Goal: Task Accomplishment & Management: Manage account settings

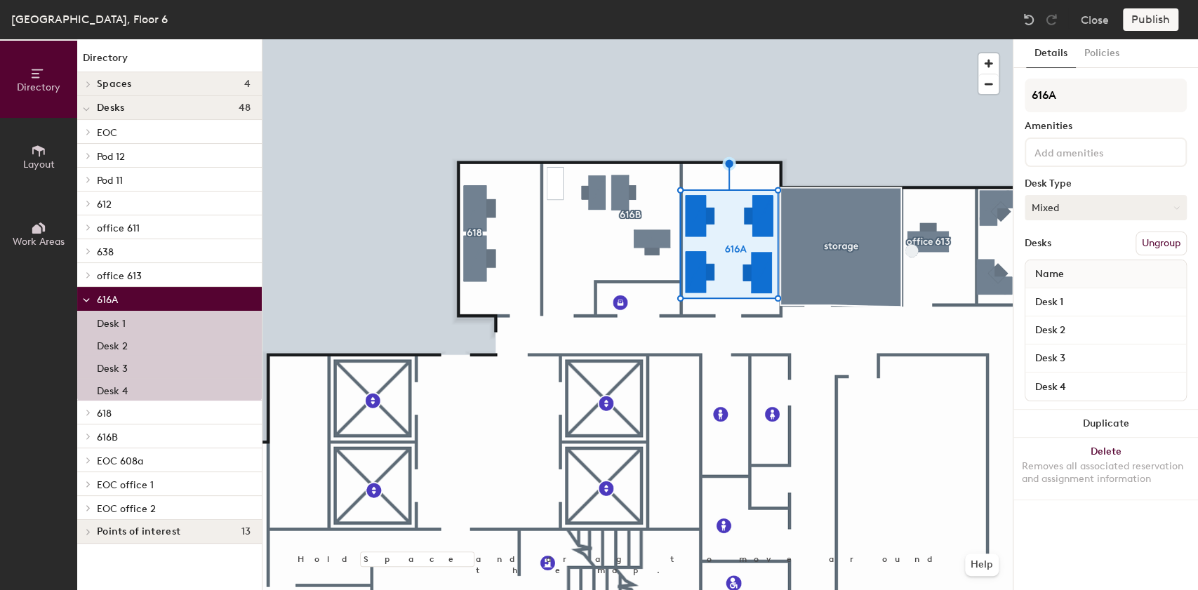
click at [1076, 212] on button "Mixed" at bounding box center [1106, 207] width 162 height 25
click at [1062, 253] on div "Assigned" at bounding box center [1095, 251] width 140 height 21
click at [1166, 16] on button "Publish" at bounding box center [1150, 19] width 55 height 22
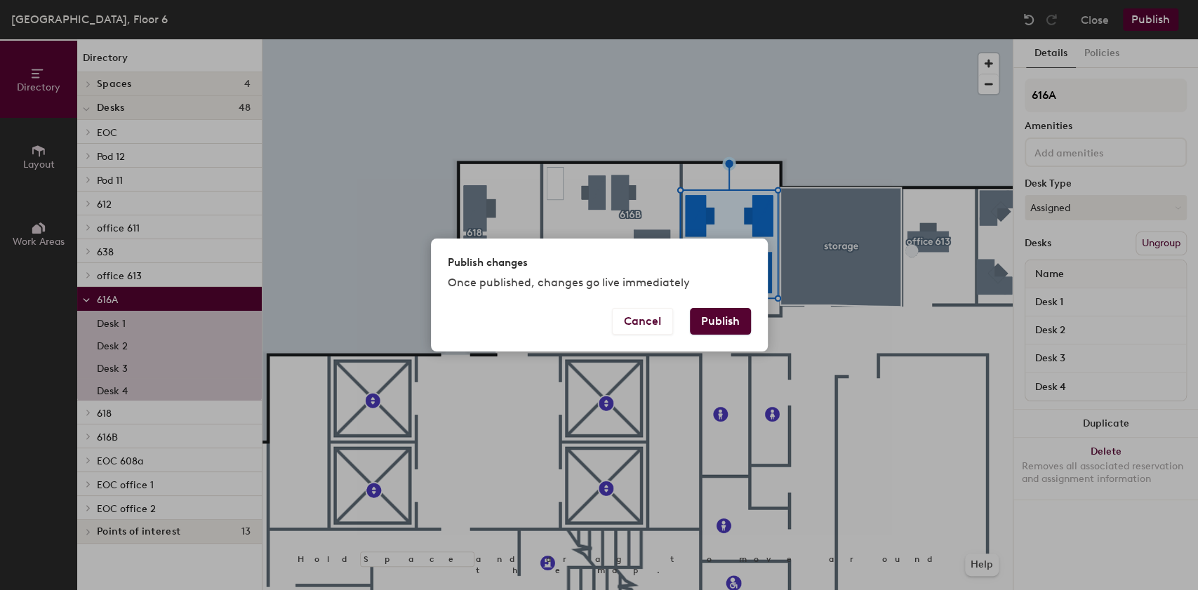
click at [716, 323] on button "Publish" at bounding box center [720, 321] width 61 height 27
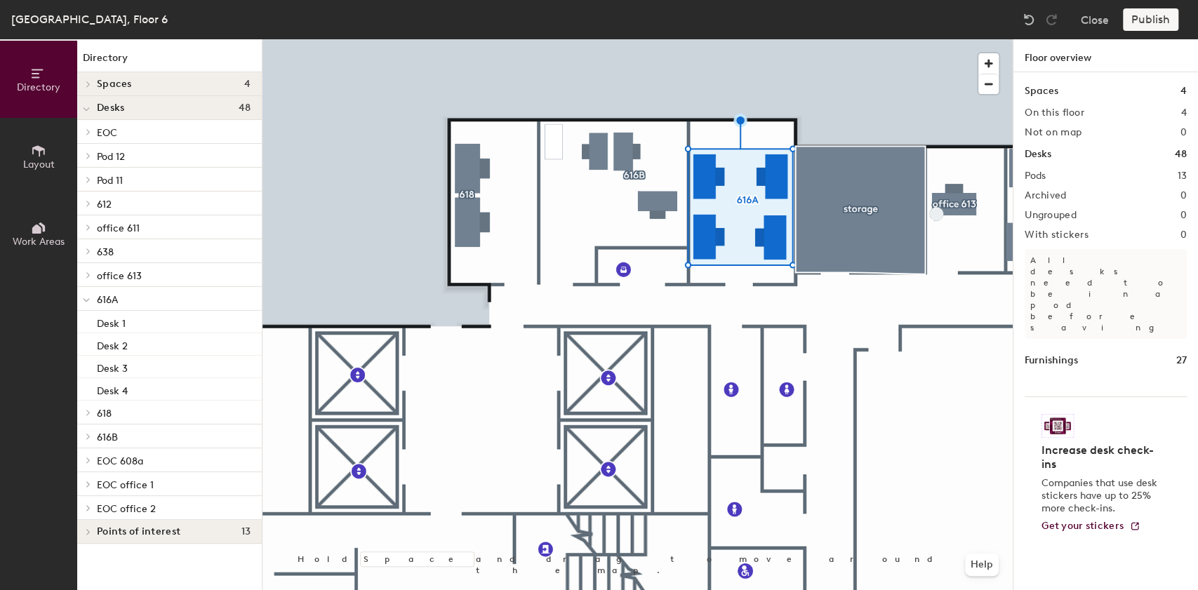
click at [709, 39] on div at bounding box center [637, 39] width 750 height 0
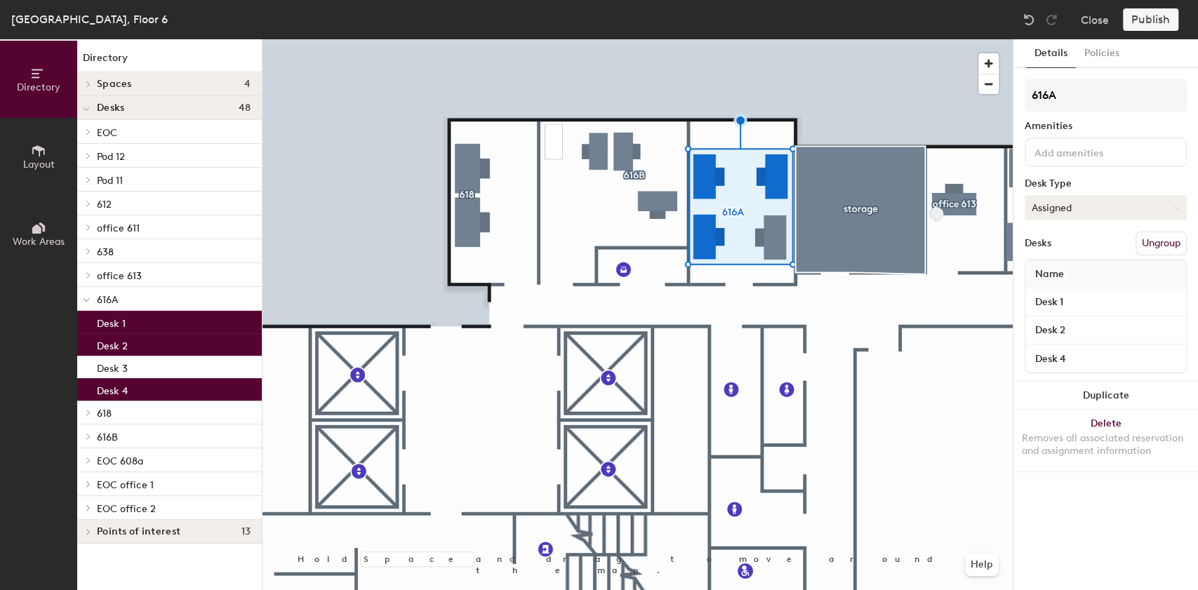
click at [1090, 212] on button "Assigned" at bounding box center [1106, 207] width 162 height 25
click at [1057, 285] on div "Hoteled" at bounding box center [1095, 293] width 140 height 21
click at [1142, 18] on button "Publish" at bounding box center [1150, 19] width 55 height 22
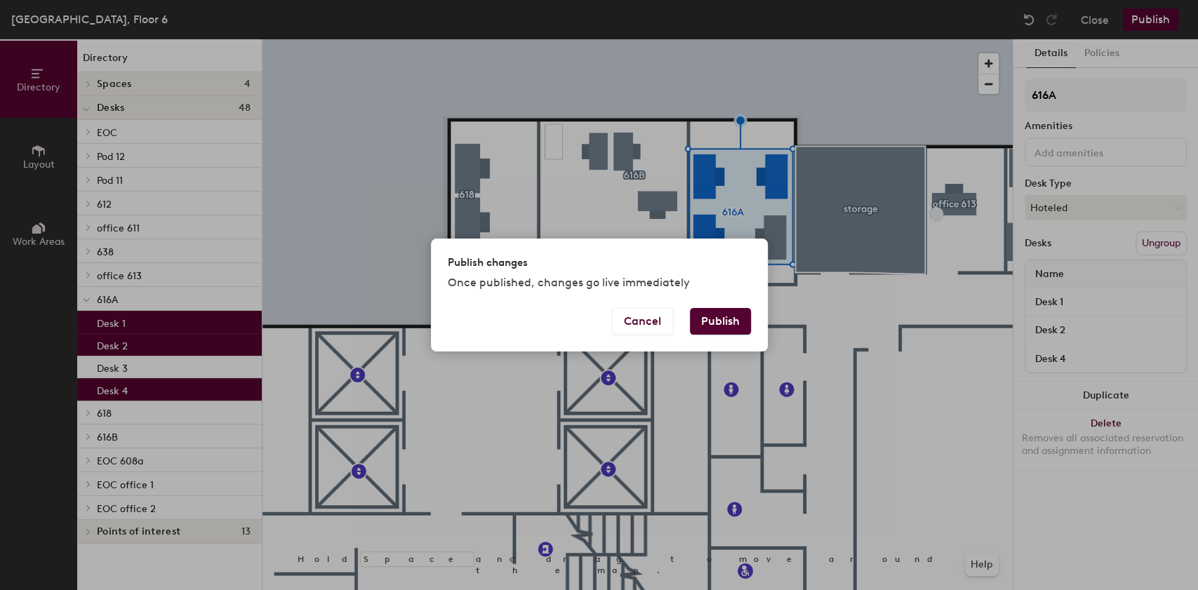
click at [705, 323] on button "Publish" at bounding box center [720, 321] width 61 height 27
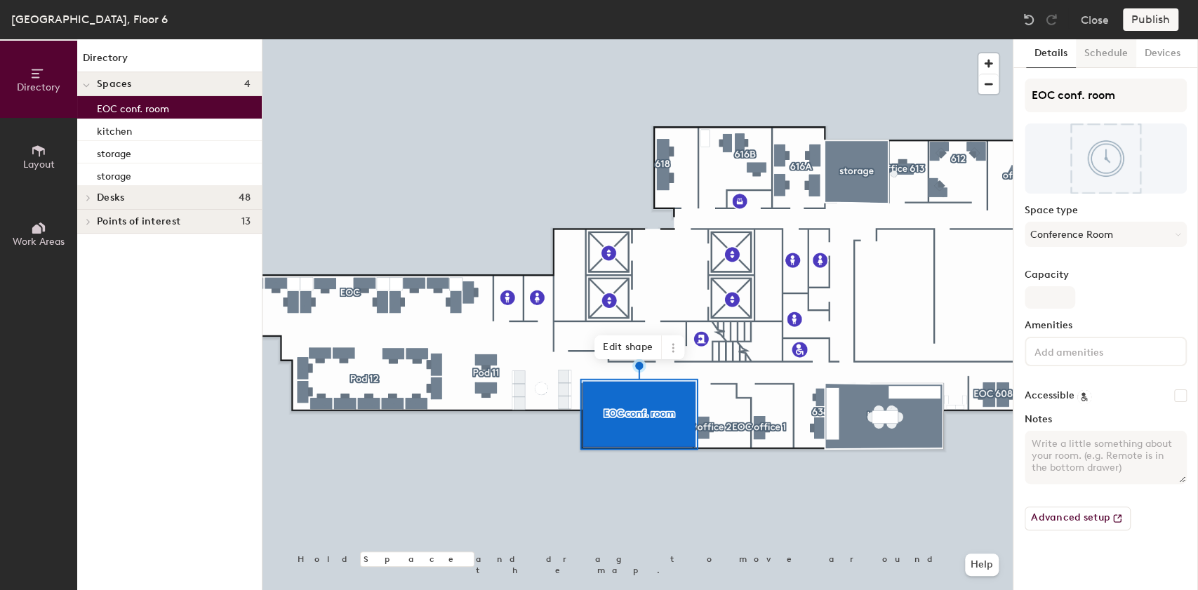
click at [1102, 52] on button "Schedule" at bounding box center [1106, 53] width 60 height 29
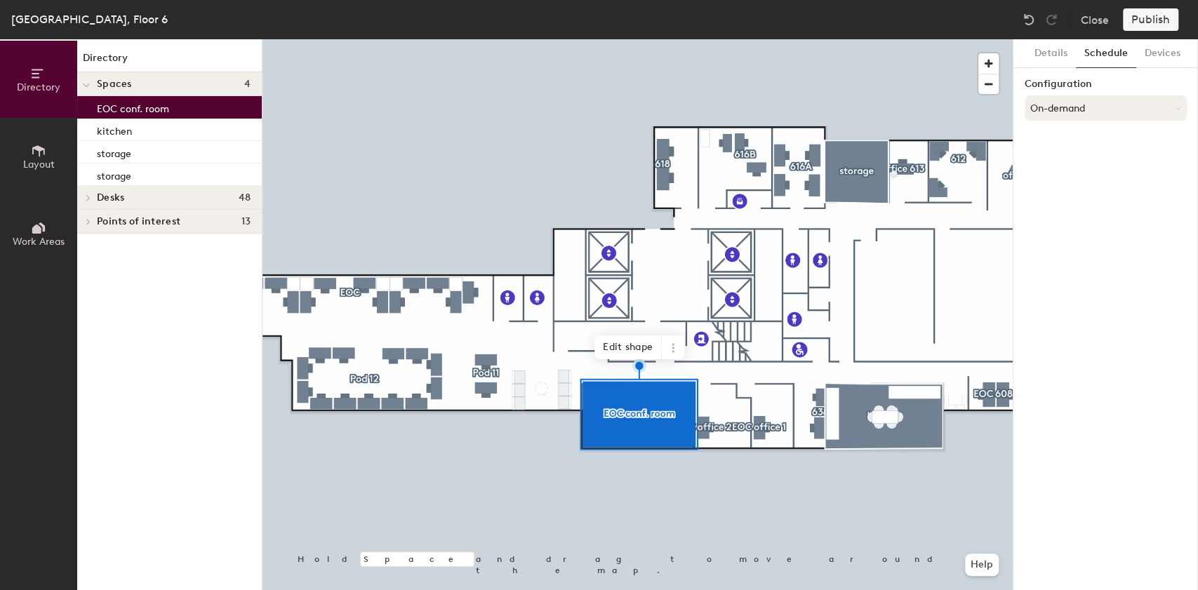
click at [1057, 102] on button "On-demand" at bounding box center [1106, 107] width 162 height 25
click at [1043, 161] on div "Scheduled" at bounding box center [1105, 164] width 161 height 21
click at [1062, 148] on button "Select account" at bounding box center [1106, 138] width 162 height 25
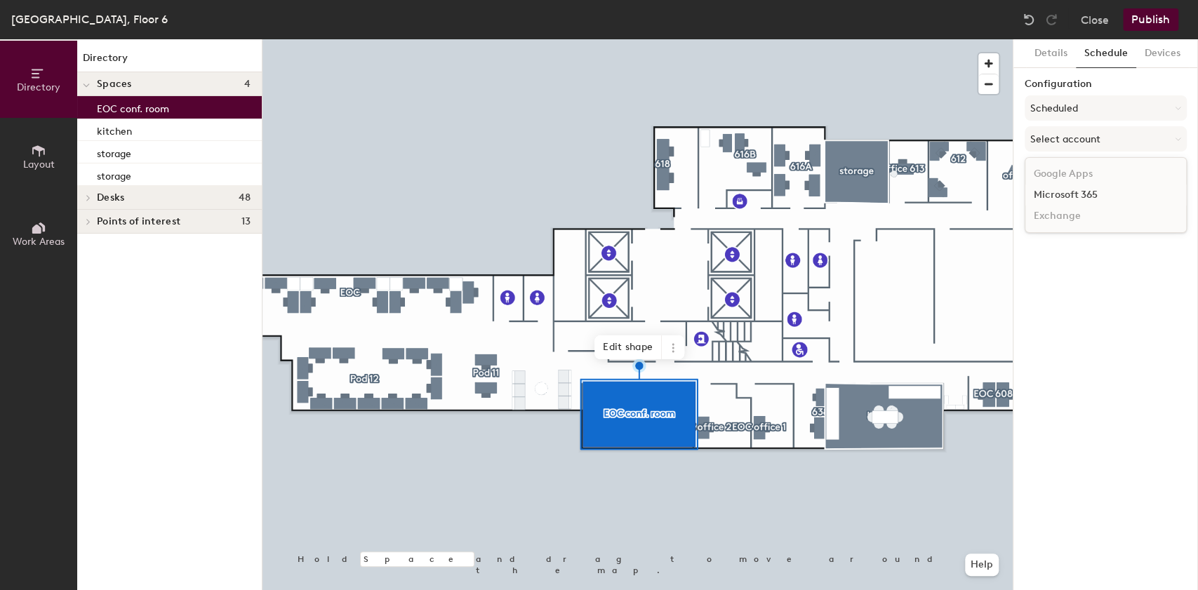
click at [1039, 192] on div "Microsoft 365" at bounding box center [1105, 195] width 161 height 21
click at [1037, 195] on input at bounding box center [1106, 193] width 162 height 25
click at [1092, 23] on button "Close" at bounding box center [1095, 19] width 28 height 22
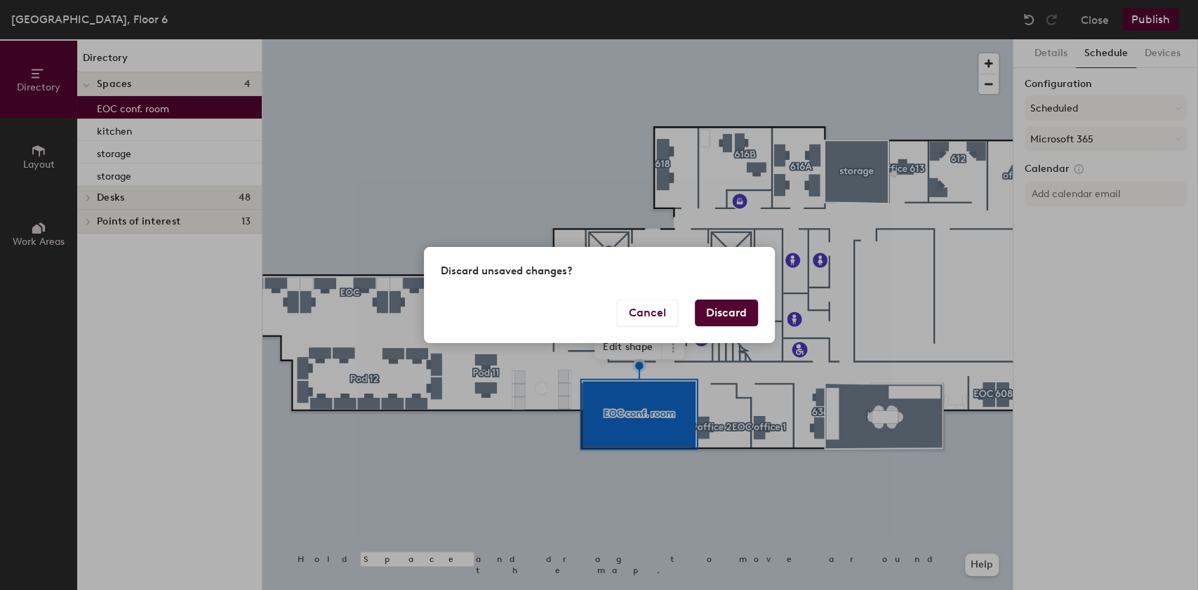
click at [708, 302] on button "Discard" at bounding box center [726, 313] width 63 height 27
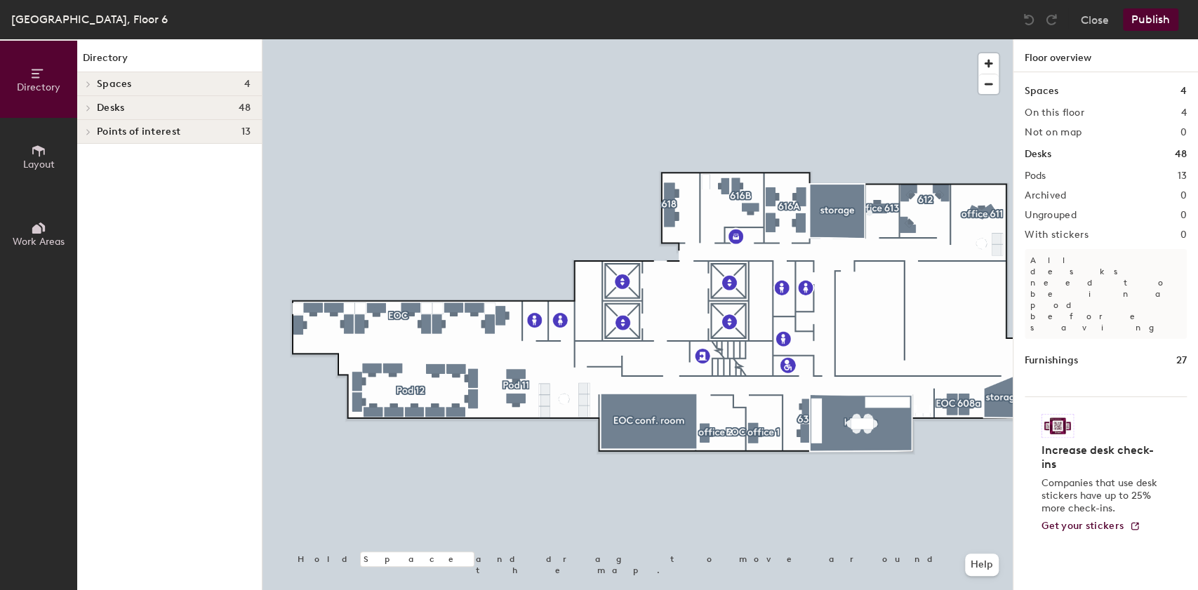
click at [28, 150] on button "Layout" at bounding box center [38, 156] width 77 height 77
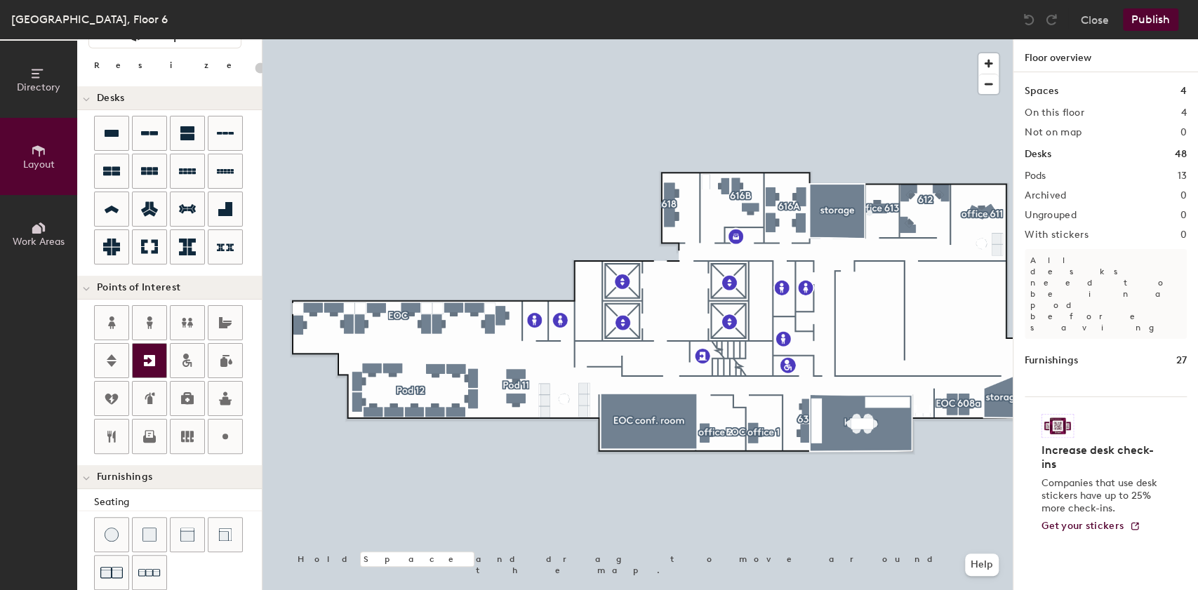
scroll to position [93, 0]
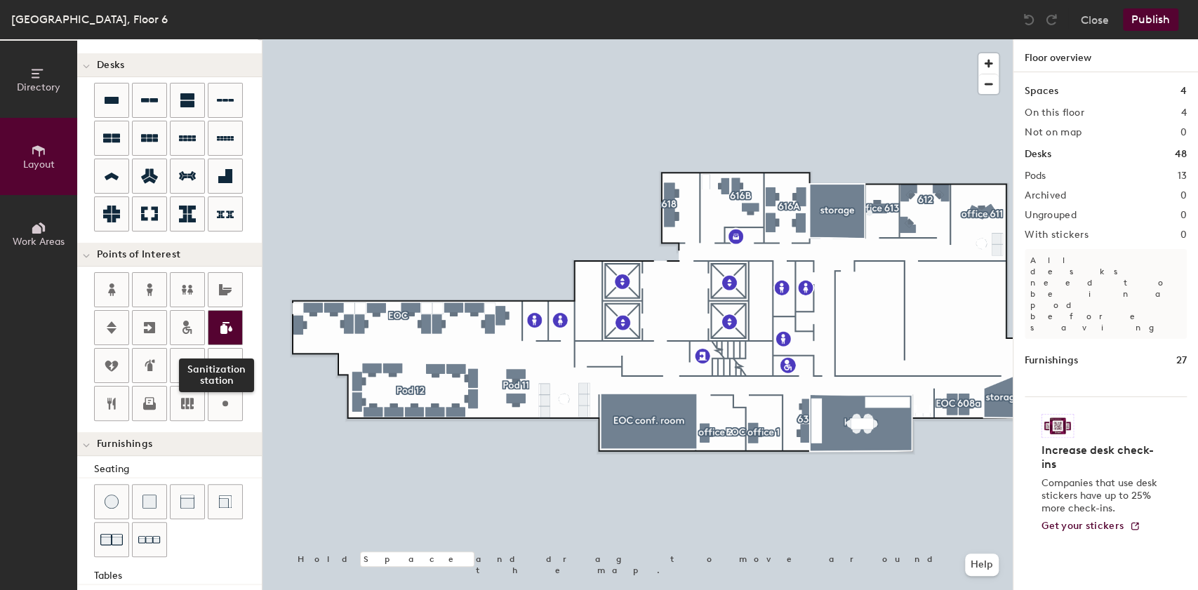
click at [220, 328] on icon at bounding box center [226, 328] width 12 height 12
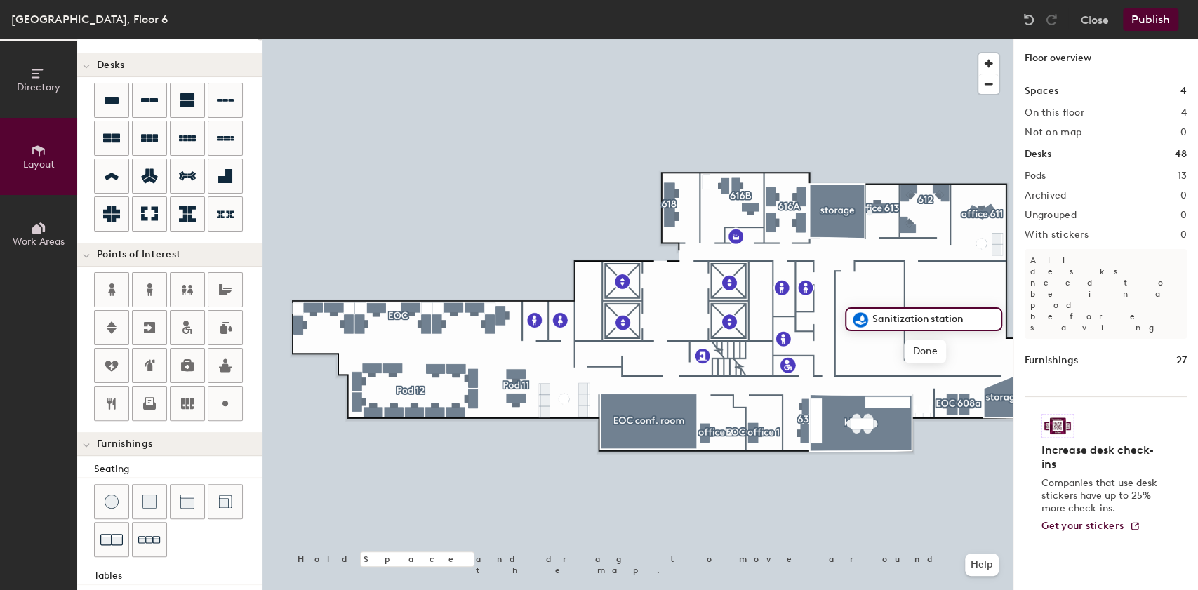
type input "20"
type input "Shower"
click at [220, 405] on icon at bounding box center [225, 403] width 17 height 17
click at [913, 39] on div at bounding box center [637, 39] width 750 height 0
click at [979, 344] on span "Delete" at bounding box center [983, 343] width 49 height 24
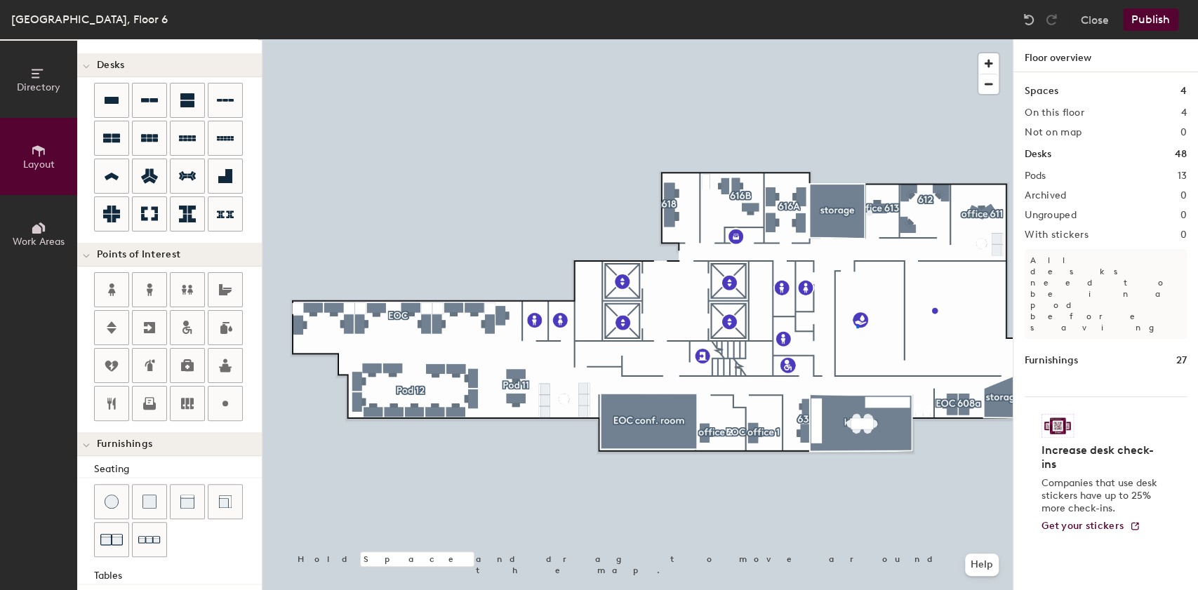
click at [856, 39] on div at bounding box center [637, 39] width 750 height 0
click at [900, 351] on span "Delete" at bounding box center [908, 352] width 49 height 24
click at [1088, 20] on button "Close" at bounding box center [1095, 19] width 28 height 22
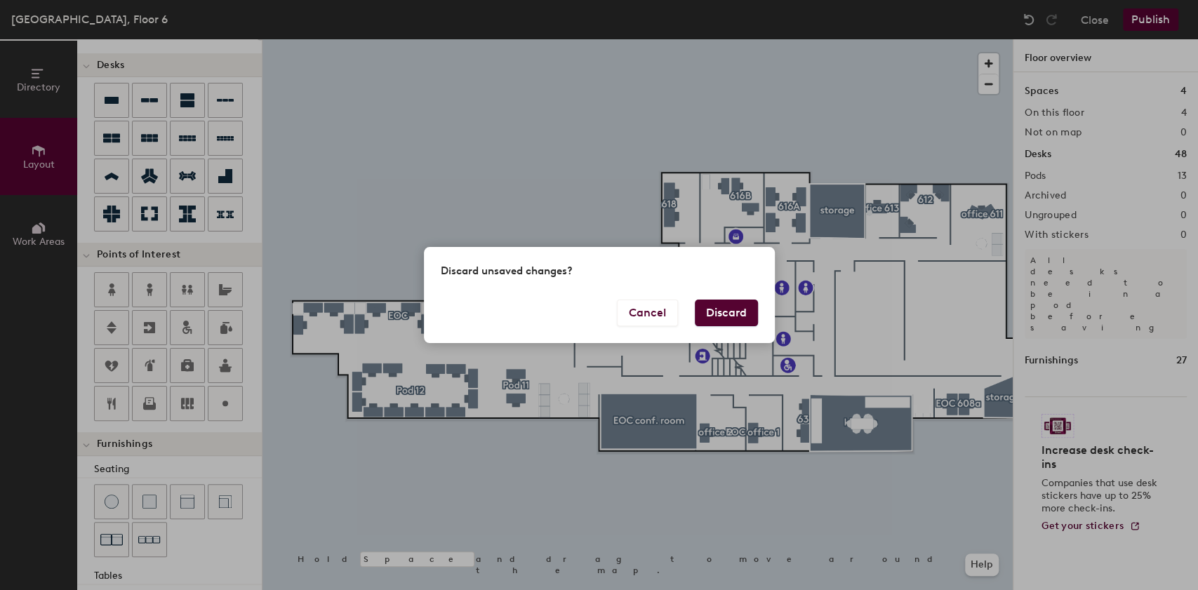
click at [730, 319] on button "Discard" at bounding box center [726, 313] width 63 height 27
type input "20"
